Goal: Transaction & Acquisition: Purchase product/service

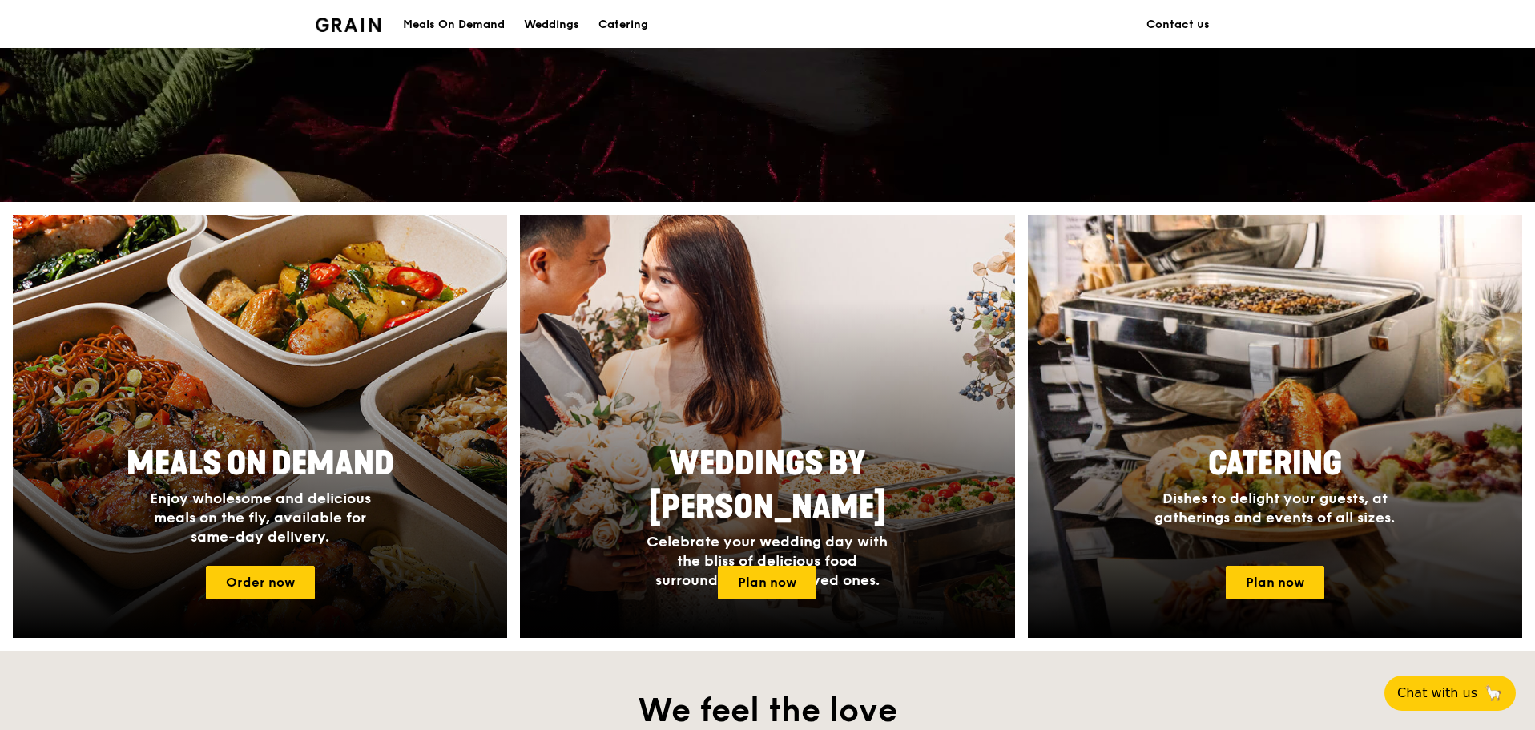
scroll to position [440, 0]
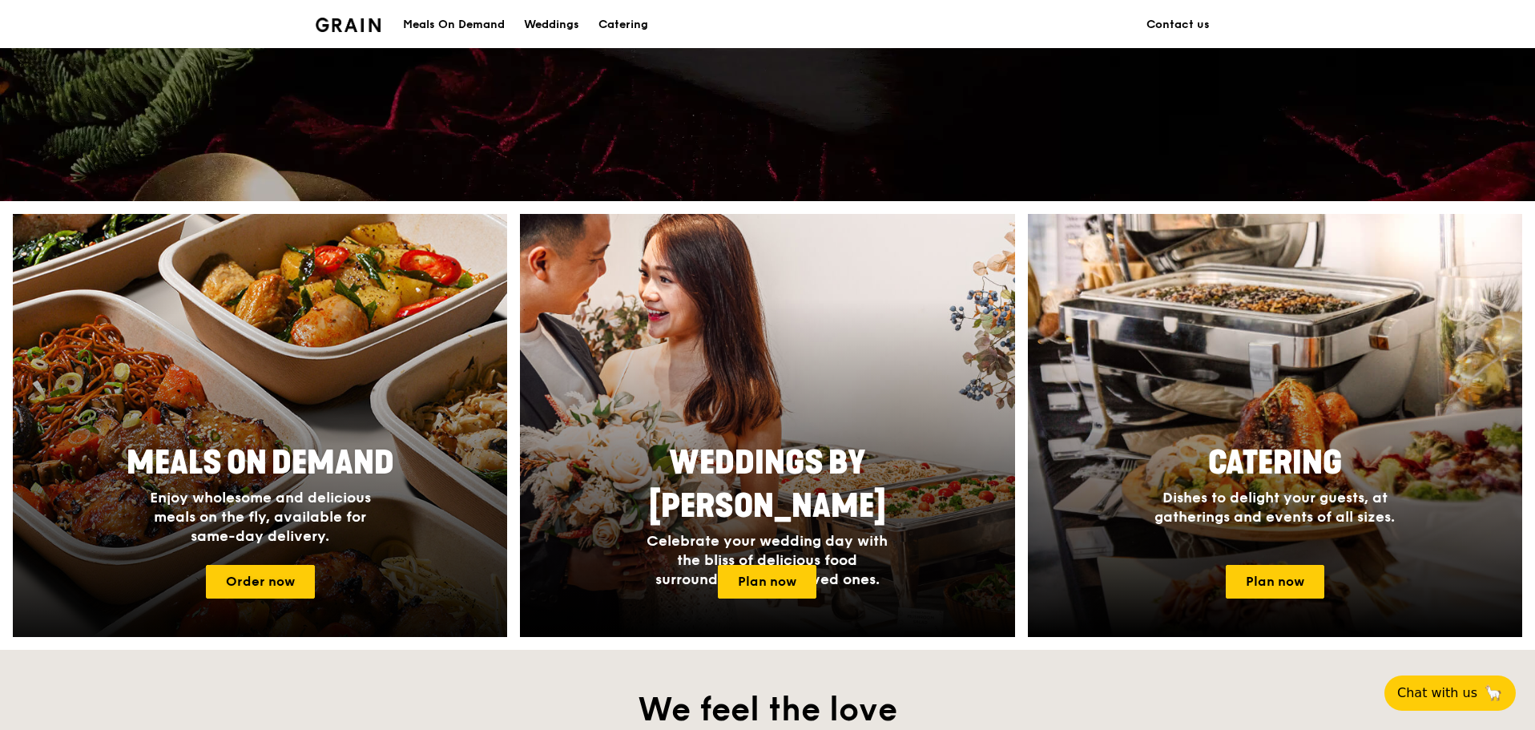
click at [435, 469] on div "Meals On Demand Enjoy wholesome and delicious meals on the fly, available for s…" at bounding box center [260, 493] width 494 height 117
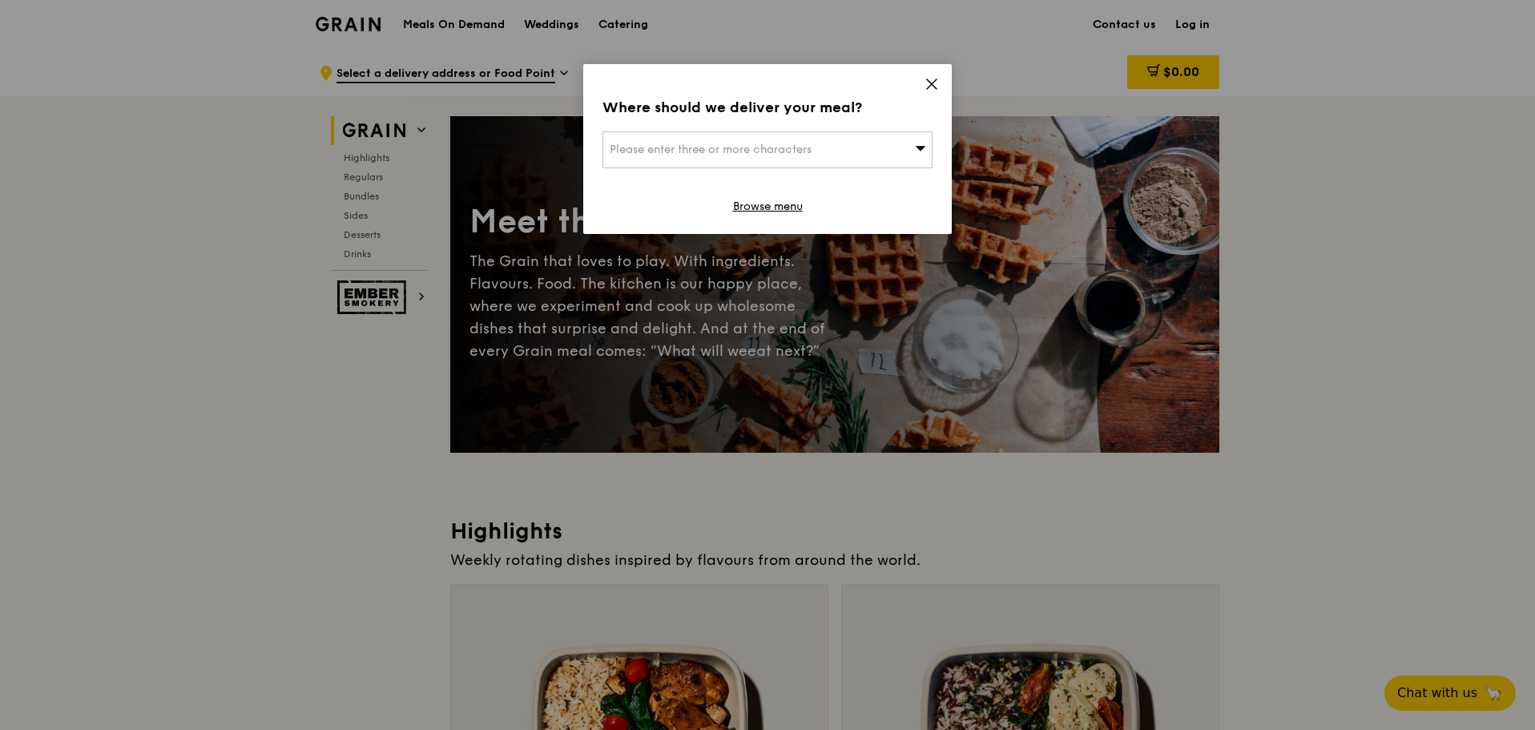
click at [935, 80] on icon at bounding box center [932, 84] width 10 height 10
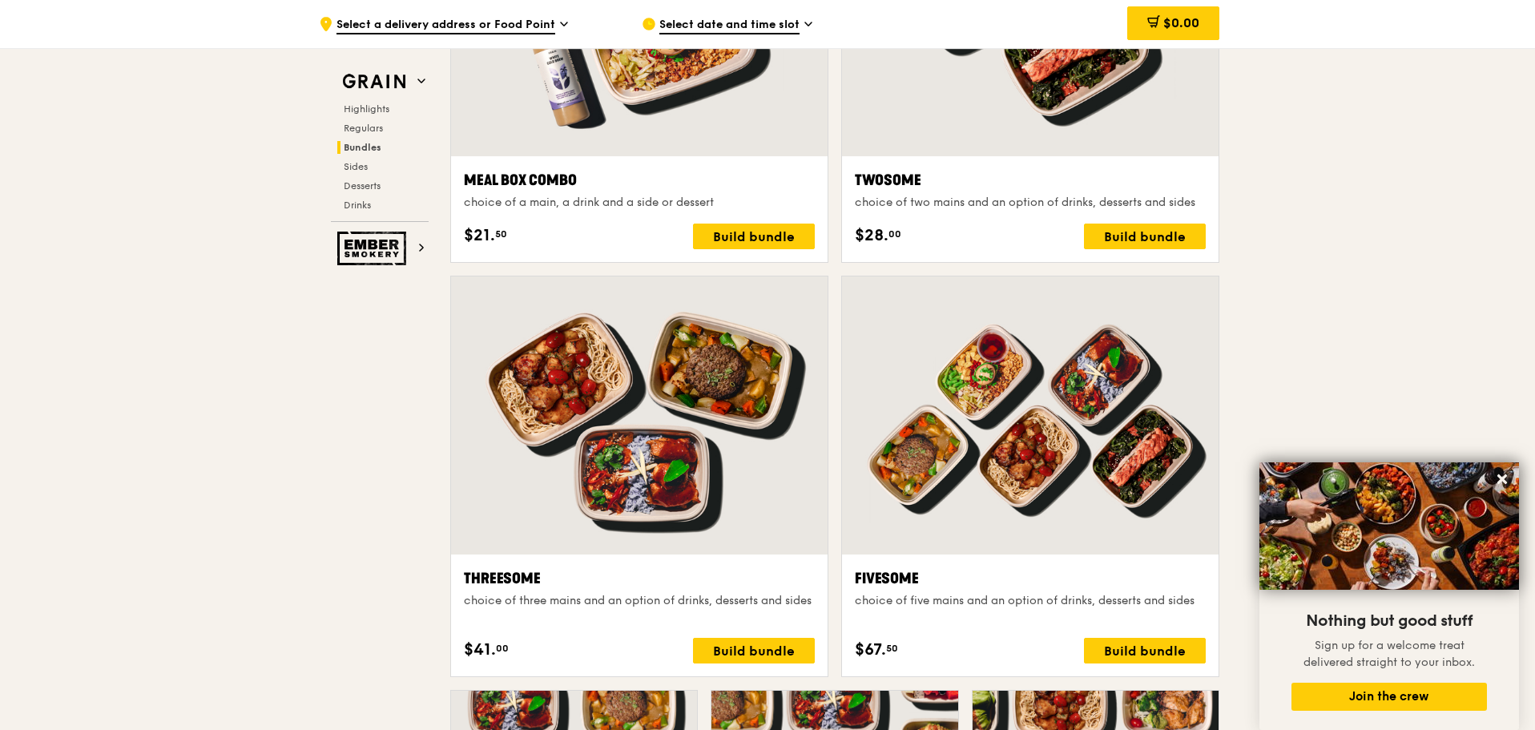
scroll to position [2560, 0]
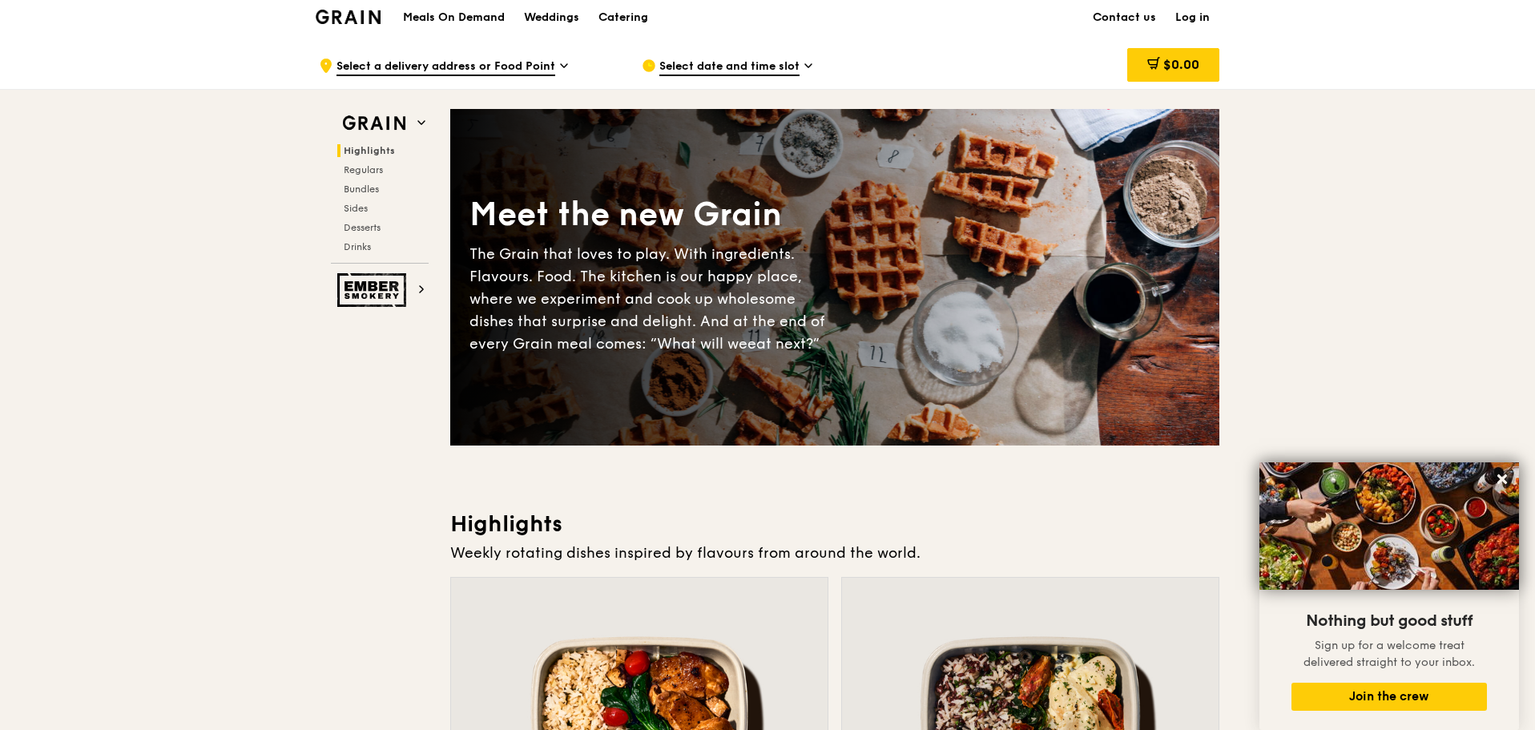
scroll to position [0, 0]
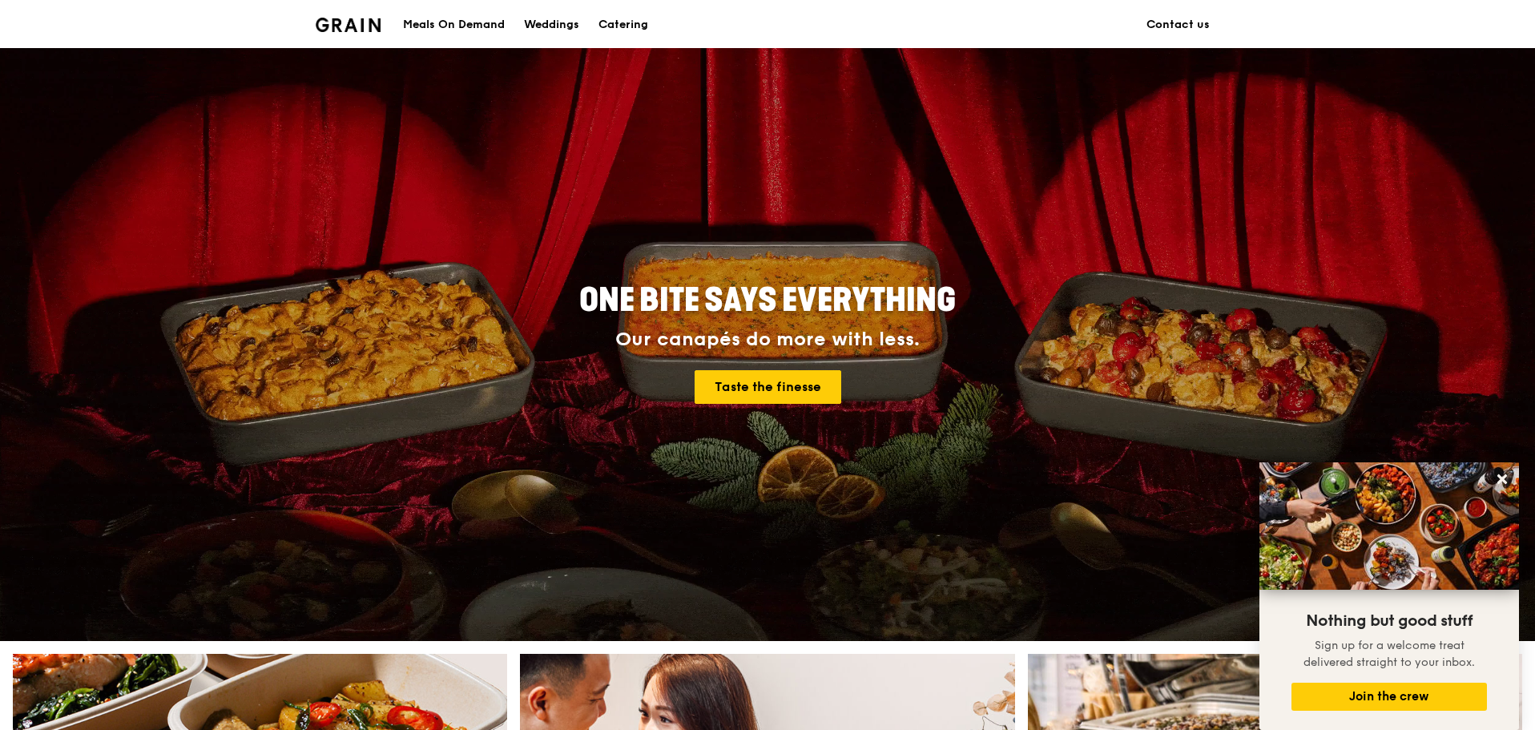
scroll to position [440, 0]
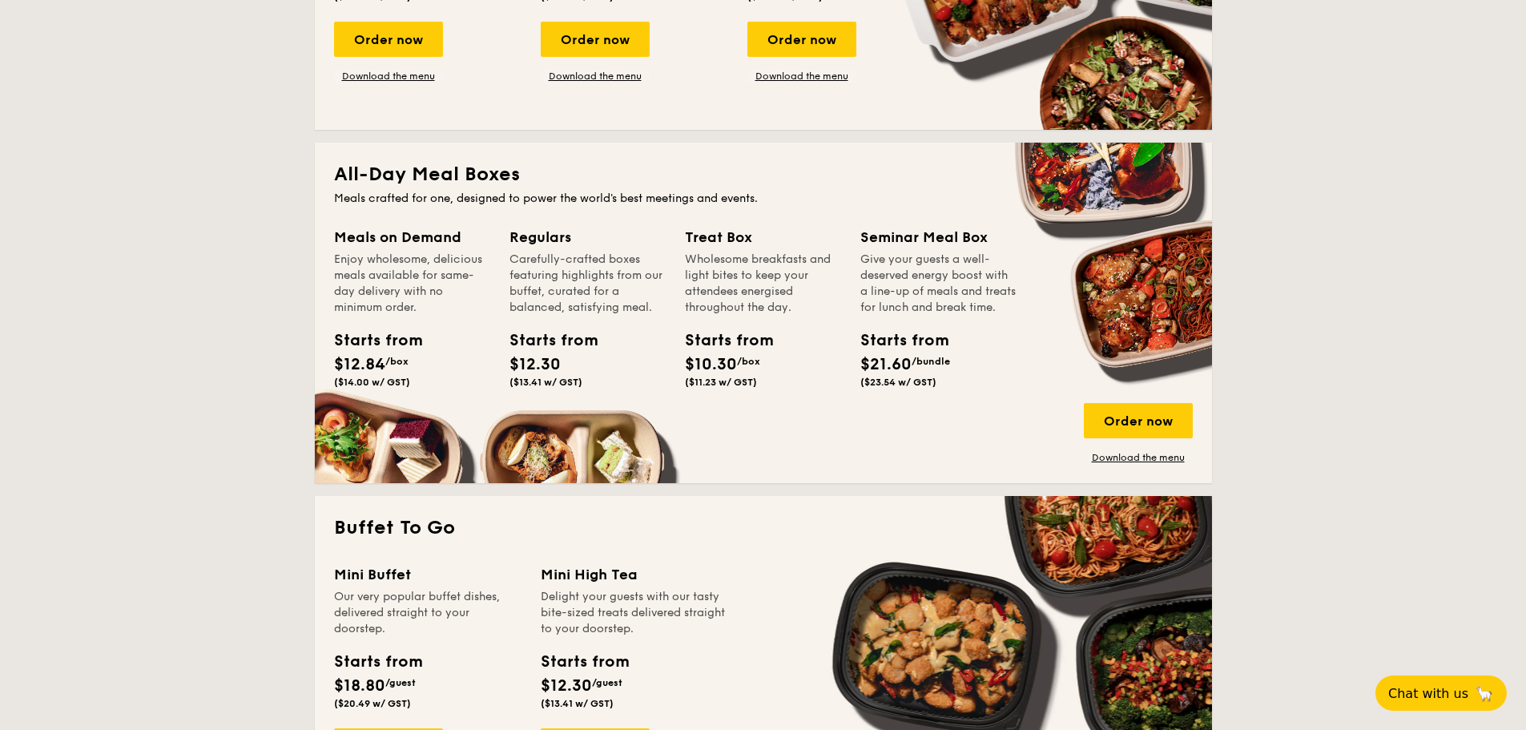
scroll to position [938, 0]
click at [1107, 412] on div "Order now" at bounding box center [1138, 419] width 109 height 35
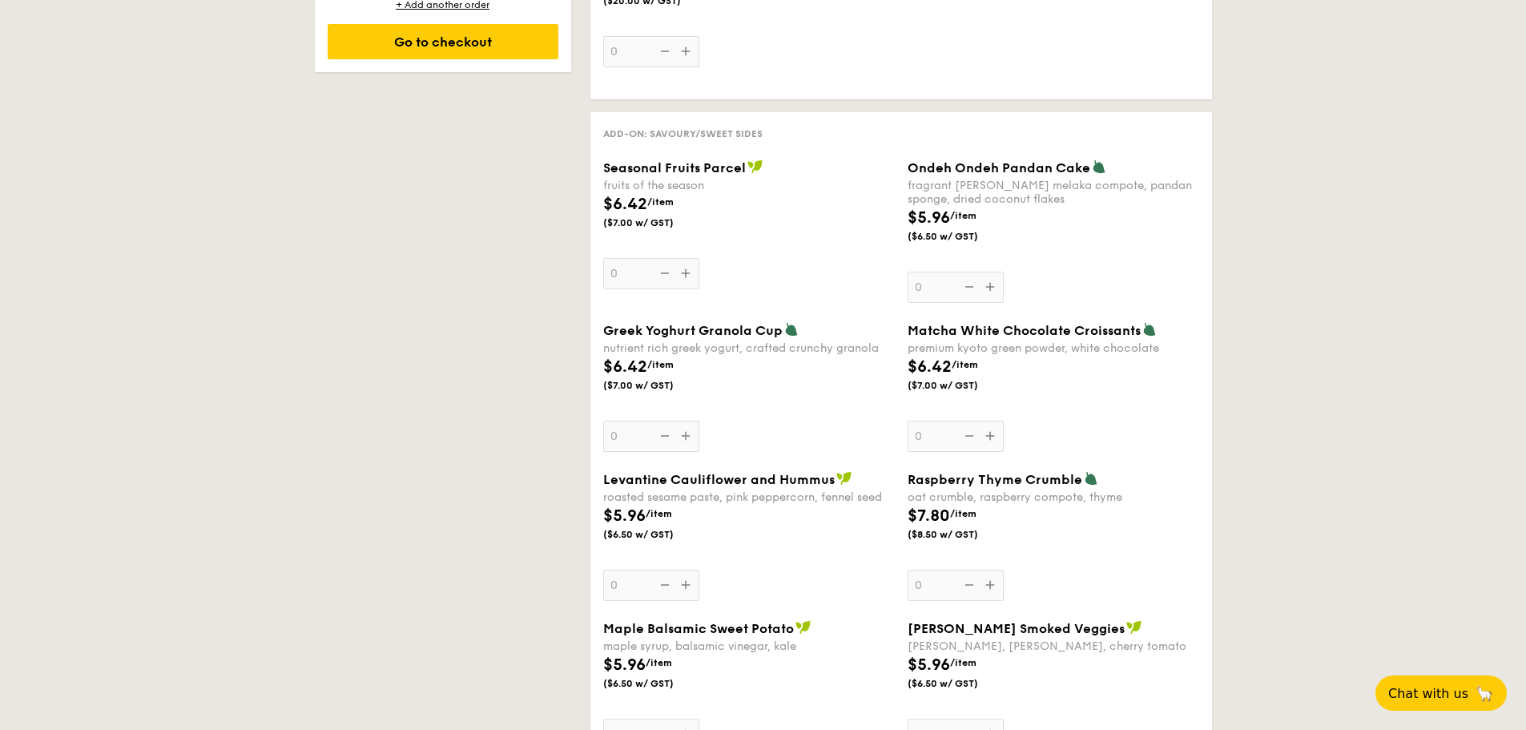
scroll to position [1202, 0]
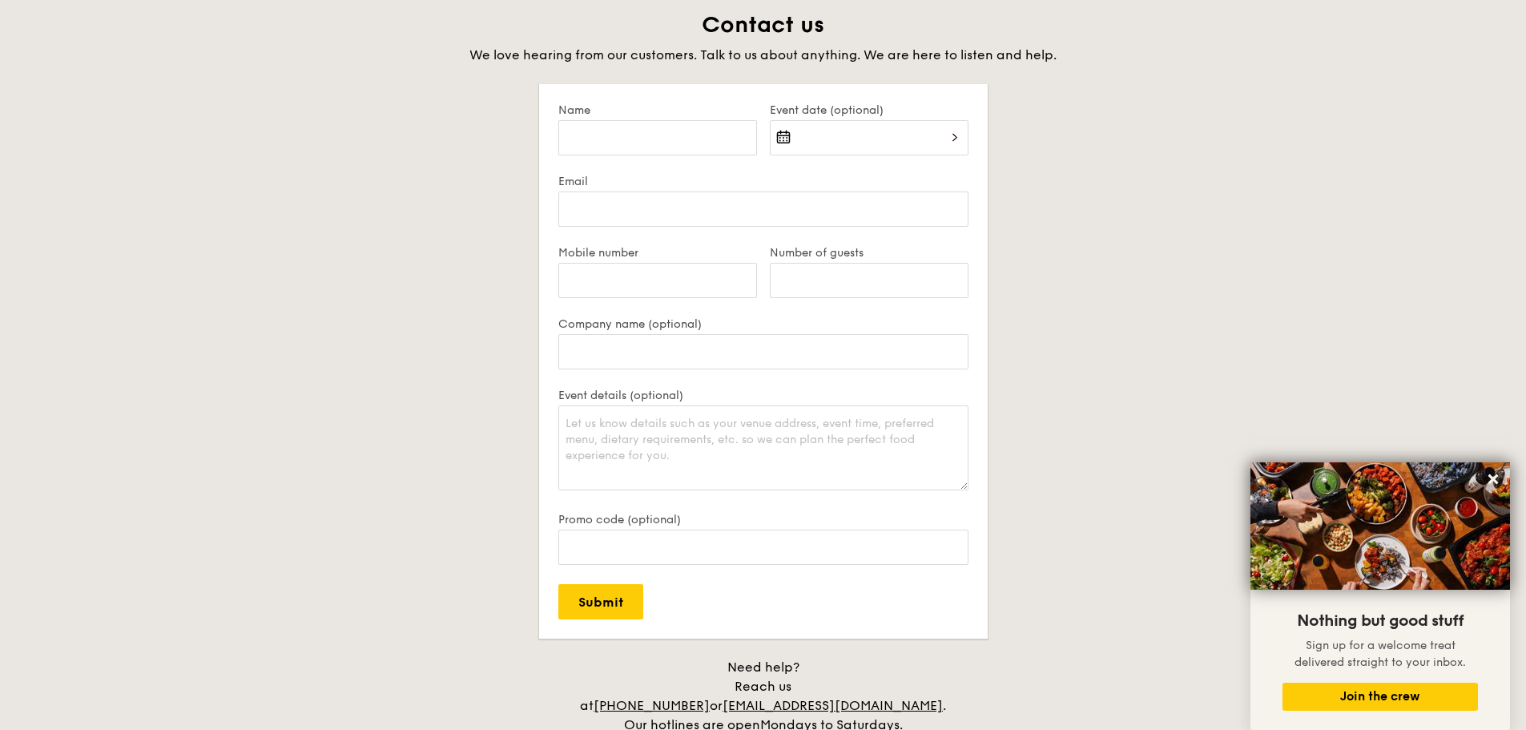
scroll to position [3102, 0]
